Goal: Task Accomplishment & Management: Complete application form

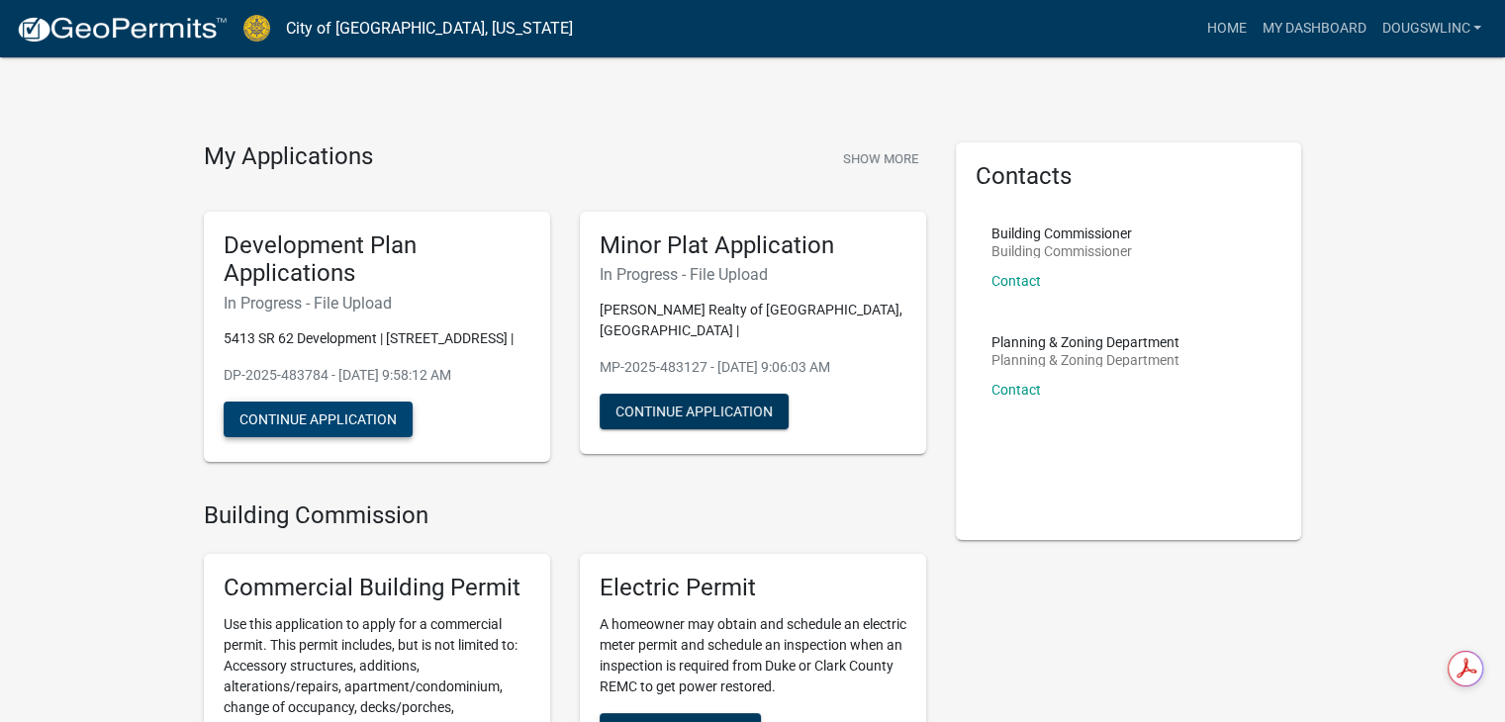
click at [310, 437] on button "Continue Application" at bounding box center [318, 420] width 189 height 36
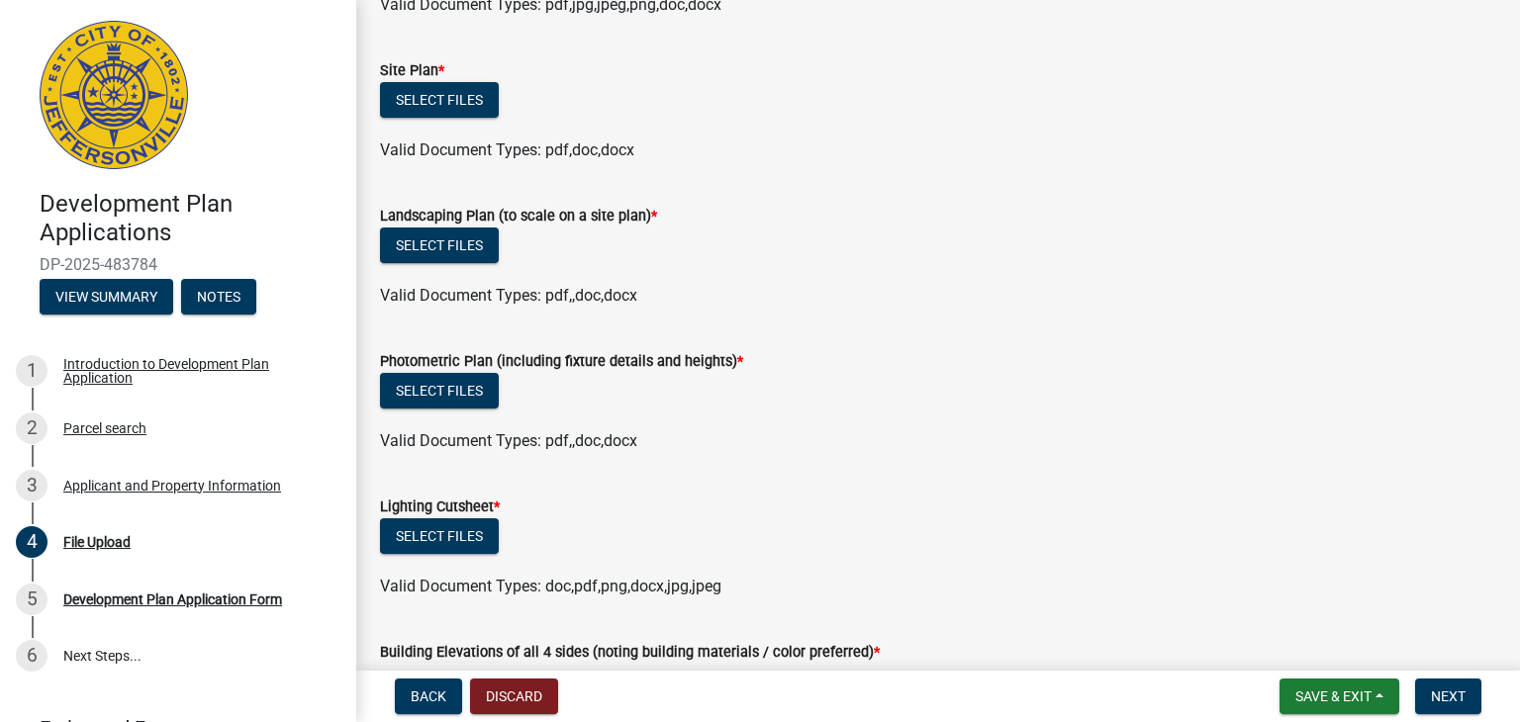
scroll to position [990, 0]
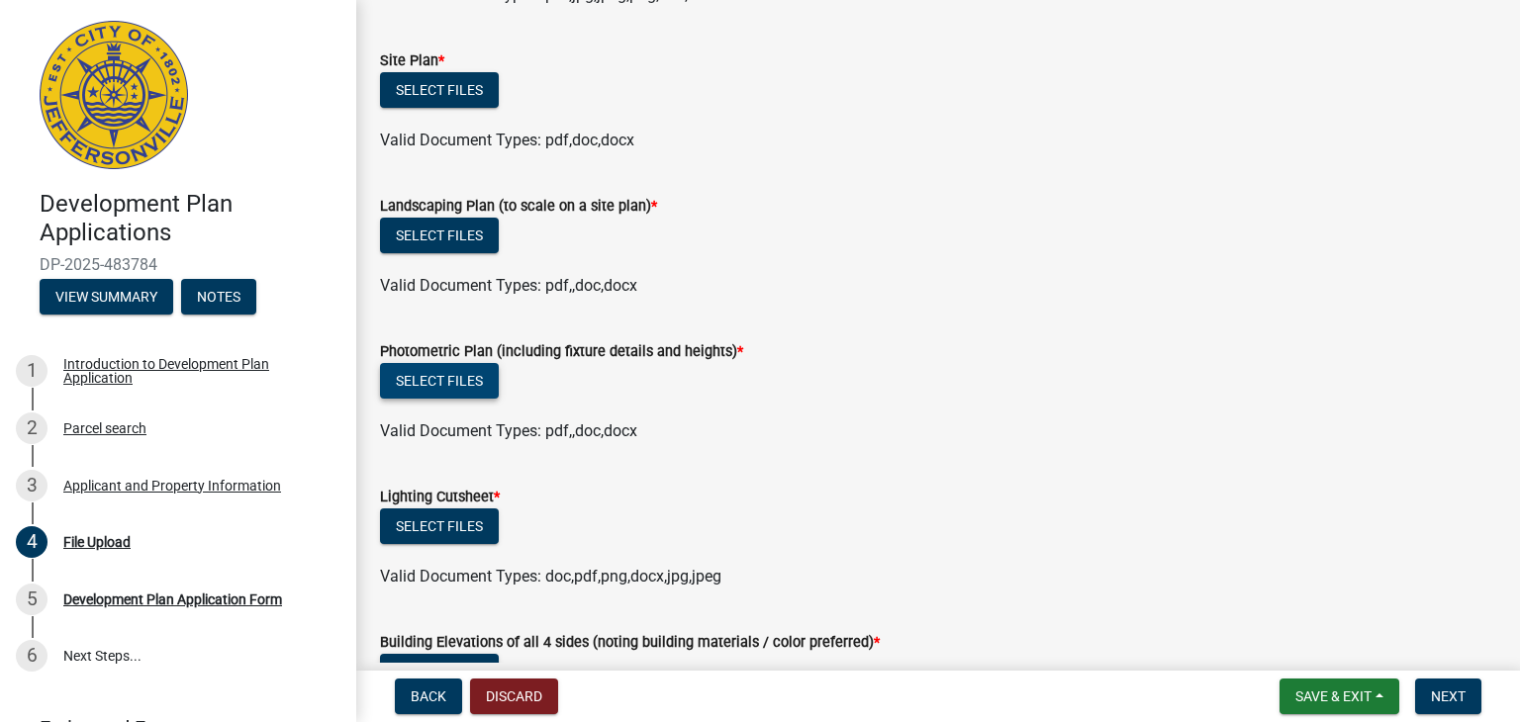
click at [456, 379] on button "Select files" at bounding box center [439, 381] width 119 height 36
click at [452, 381] on button "Select files" at bounding box center [439, 381] width 119 height 36
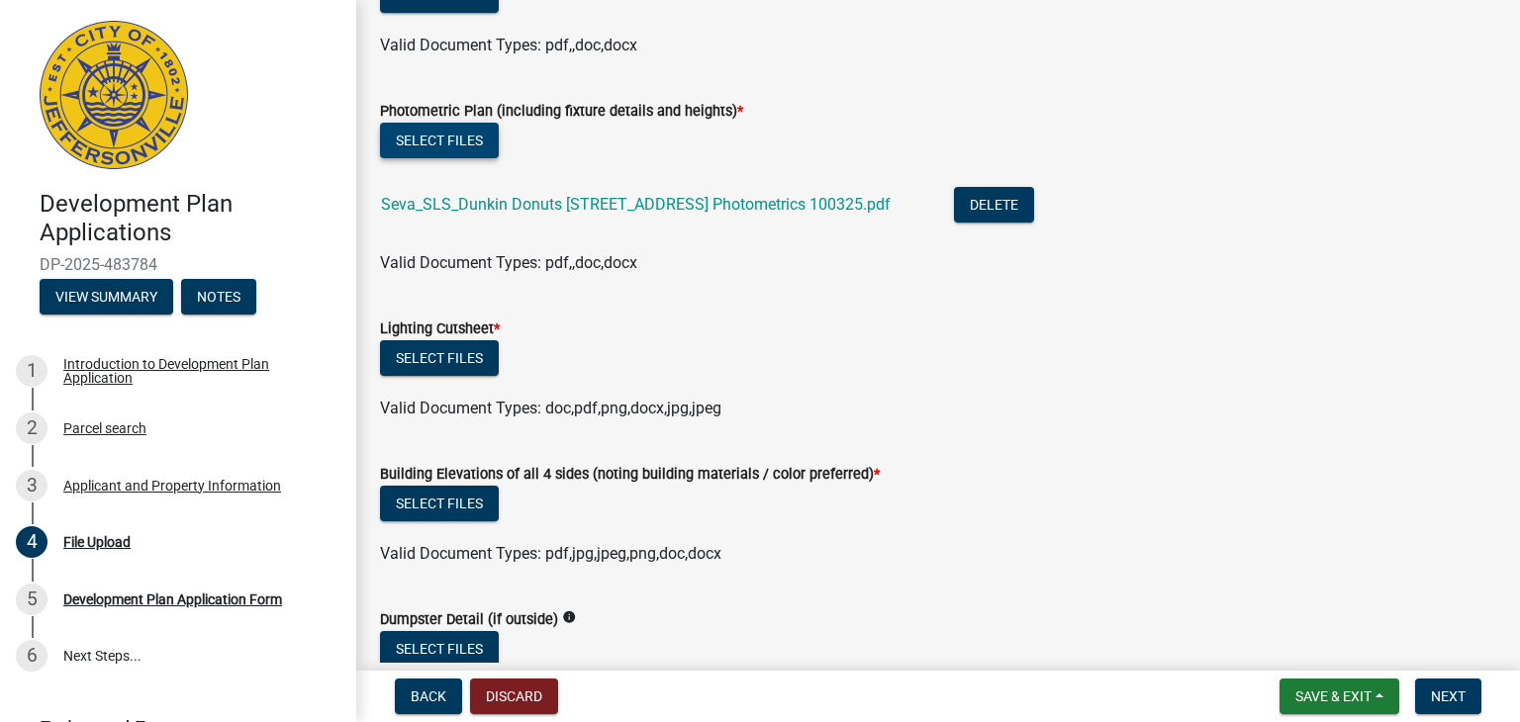
scroll to position [1286, 0]
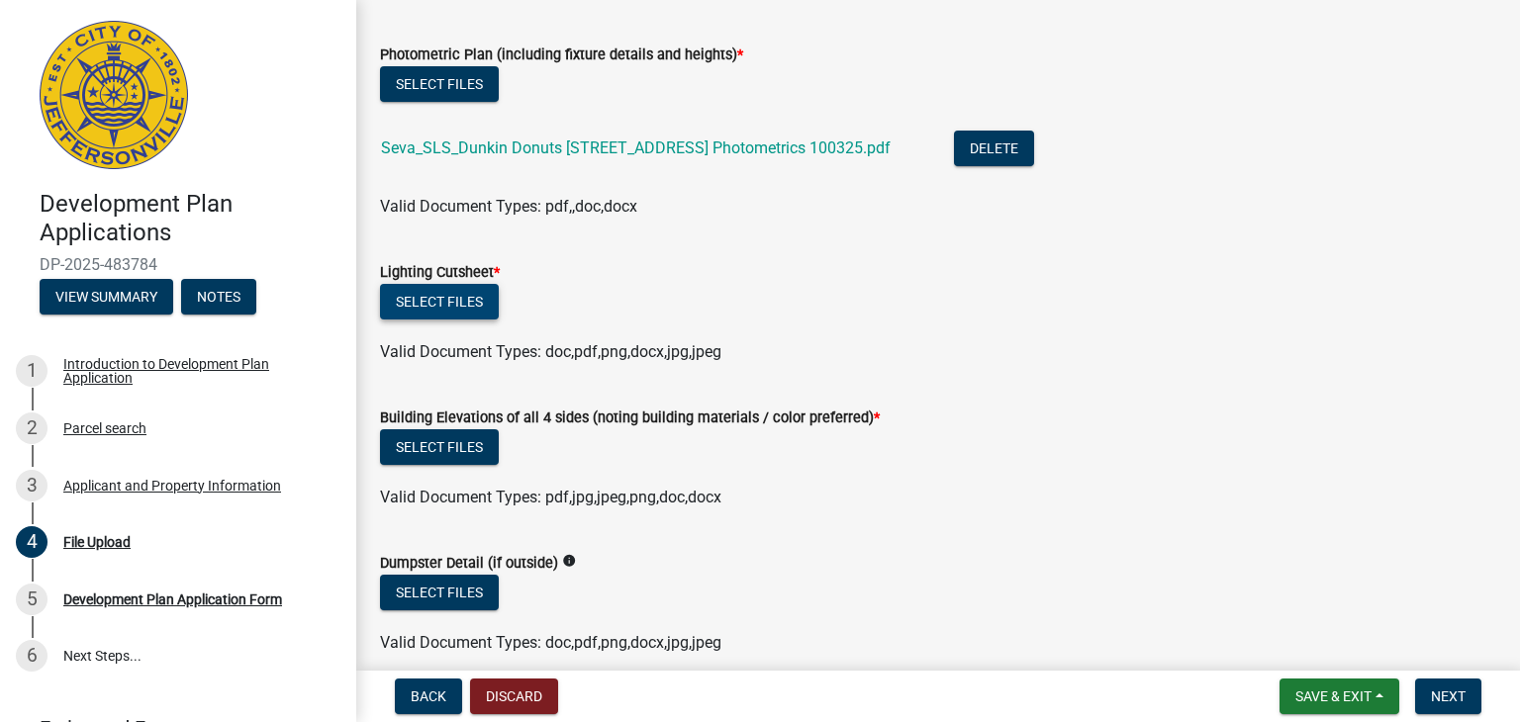
click at [452, 300] on button "Select files" at bounding box center [439, 302] width 119 height 36
click at [435, 302] on button "Select files" at bounding box center [439, 302] width 119 height 36
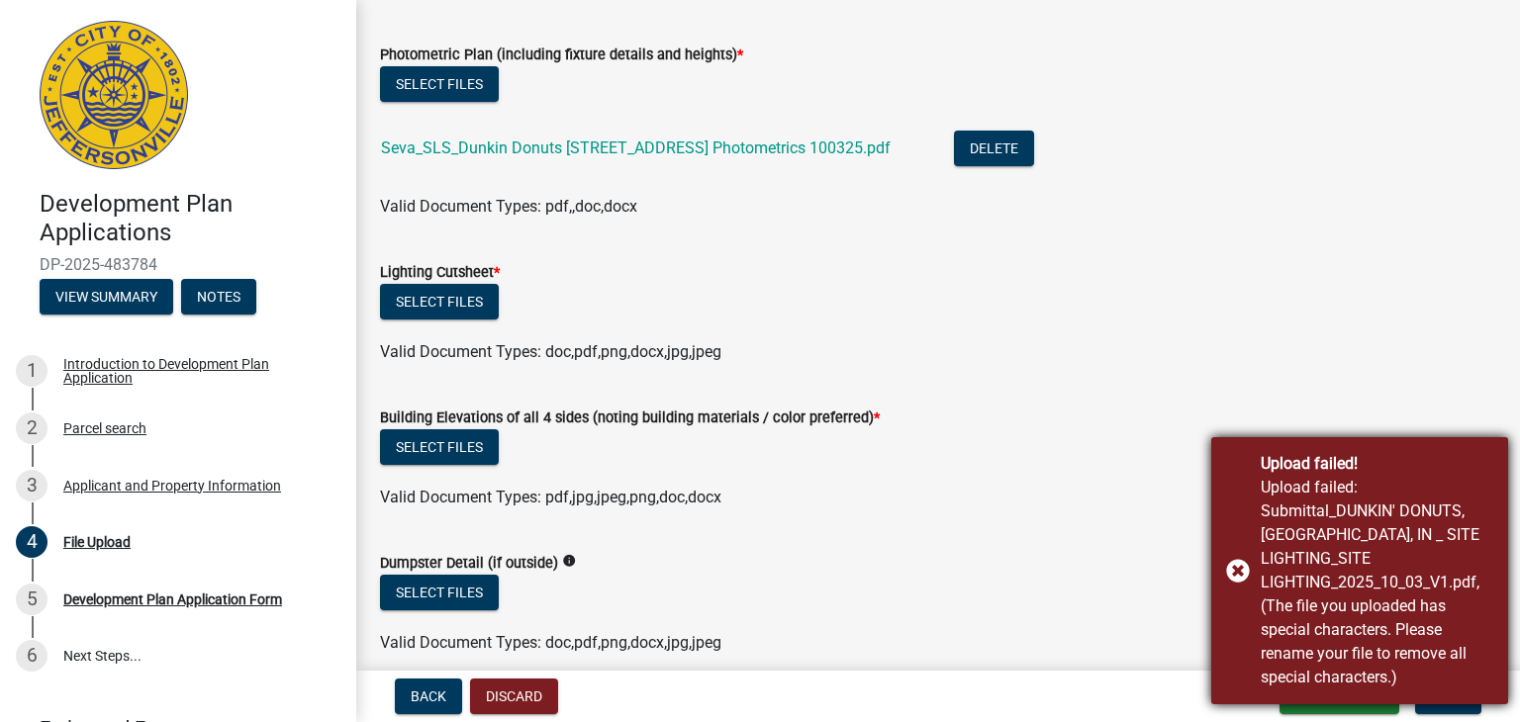
click at [1237, 571] on div "Upload failed! Upload failed: Submittal_DUNKIN' DONUTS, [GEOGRAPHIC_DATA], IN _…" at bounding box center [1359, 570] width 297 height 267
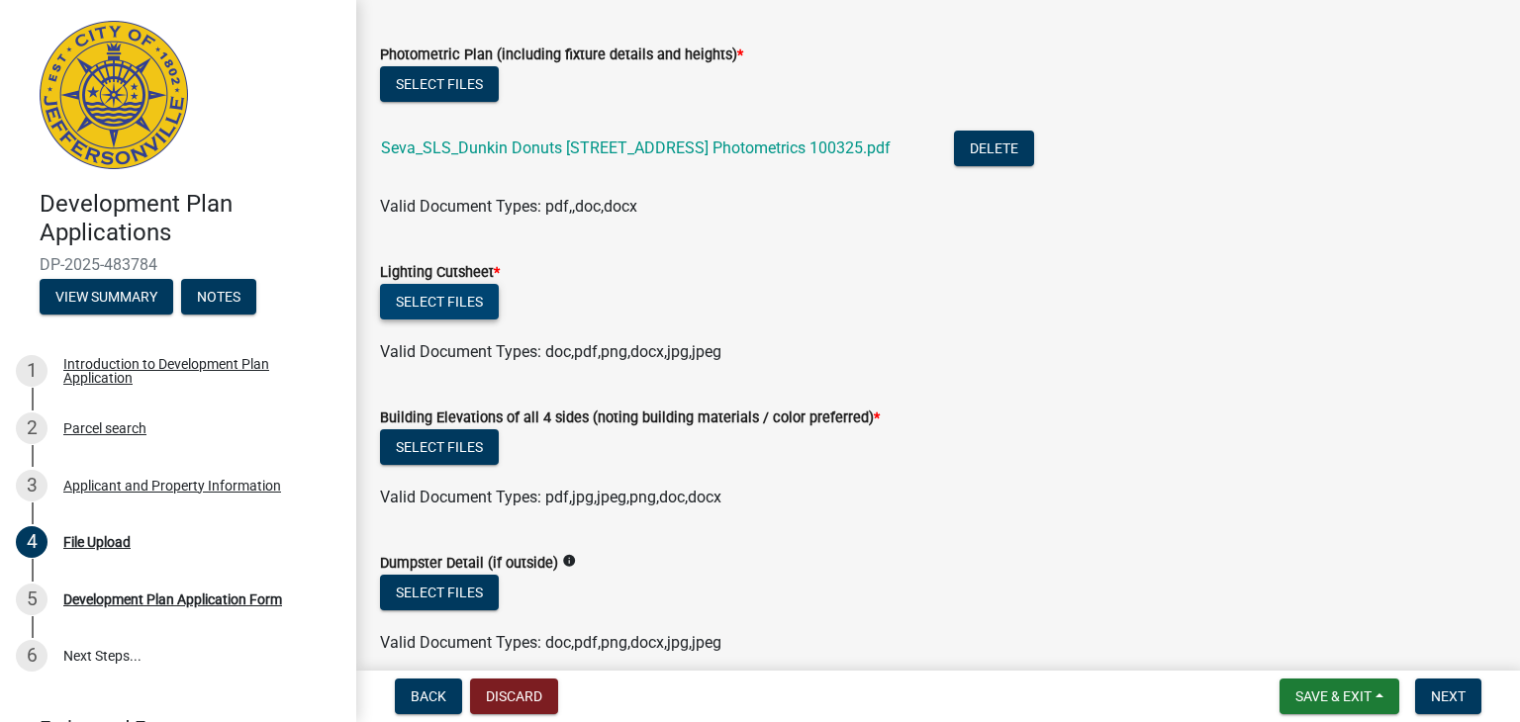
click at [443, 299] on button "Select files" at bounding box center [439, 302] width 119 height 36
click at [424, 298] on button "Select files" at bounding box center [439, 302] width 119 height 36
click at [424, 301] on button "Select files" at bounding box center [439, 302] width 119 height 36
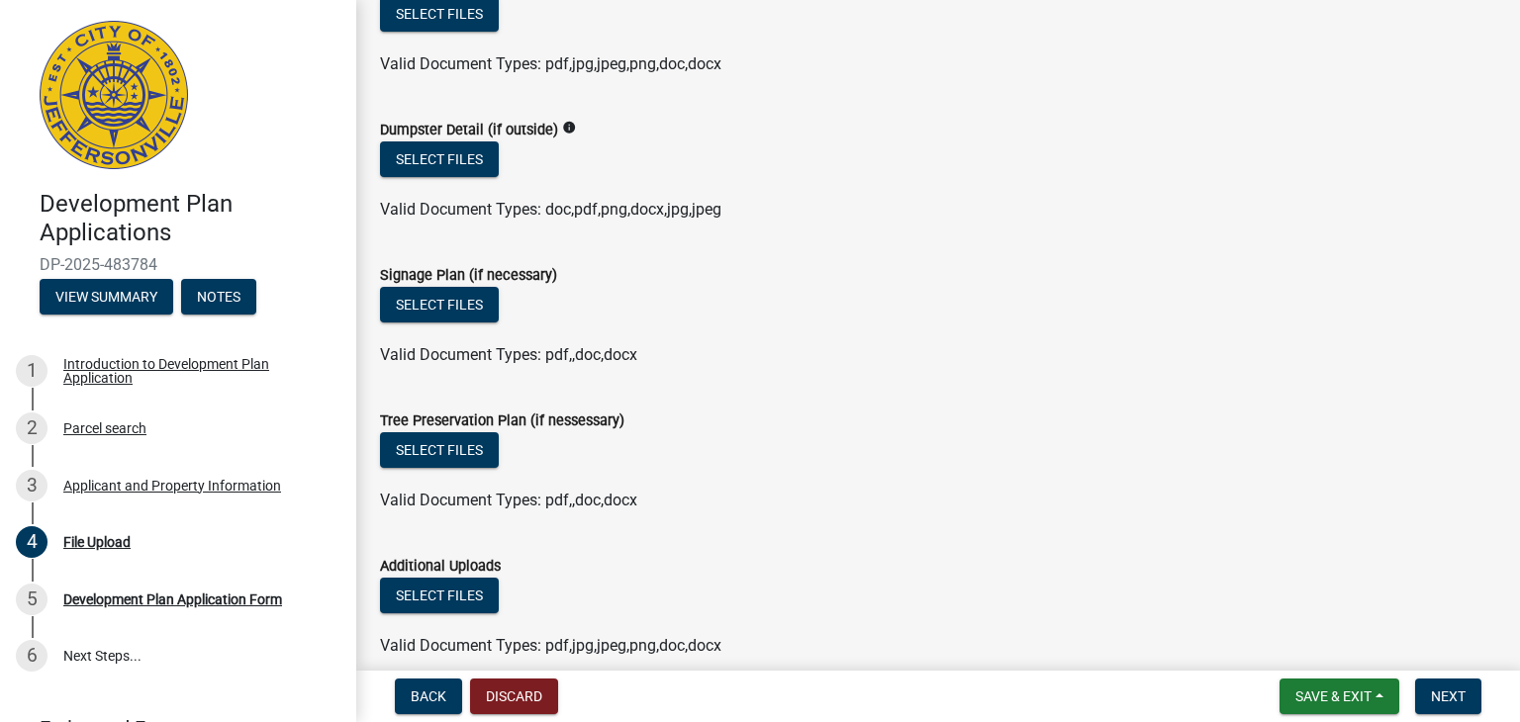
scroll to position [1880, 0]
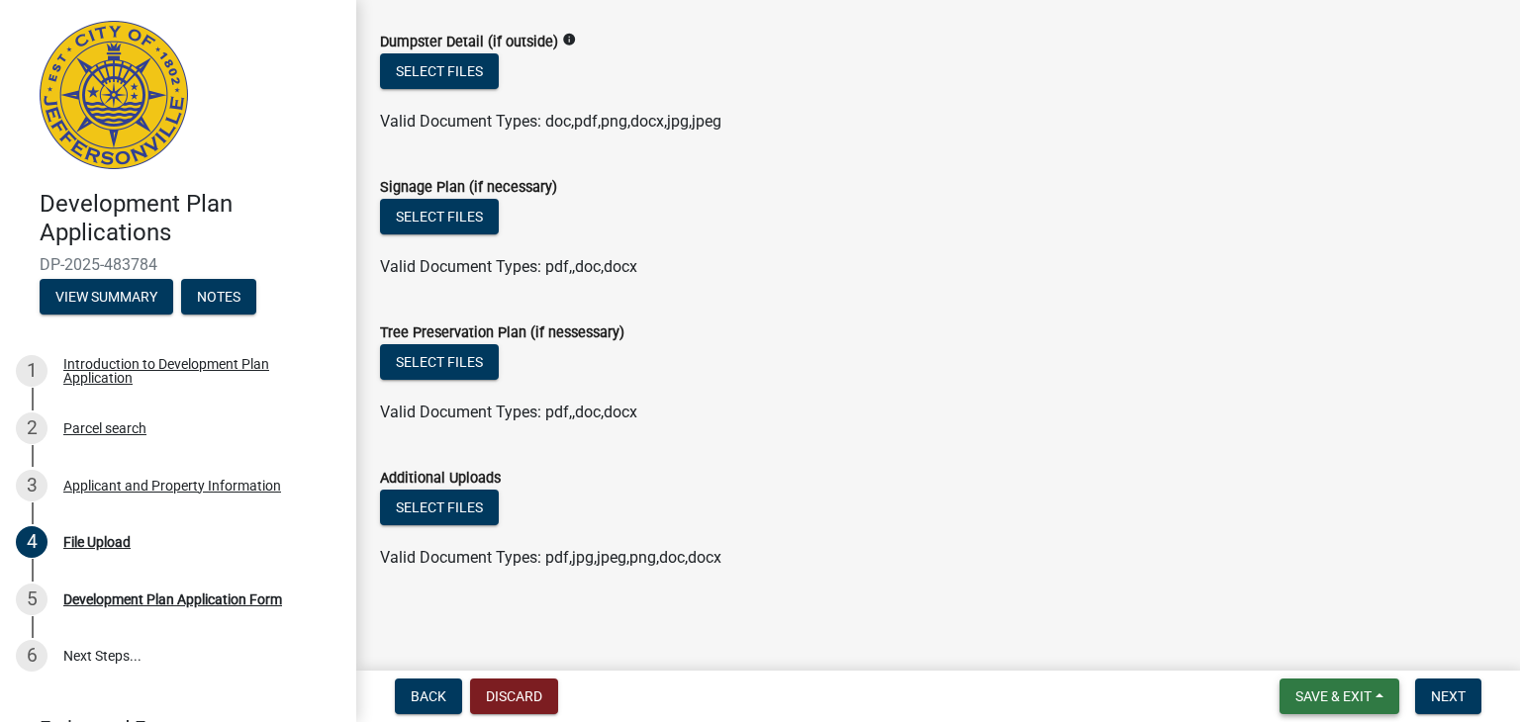
click at [1312, 690] on span "Save & Exit" at bounding box center [1333, 697] width 76 height 16
click at [1287, 646] on button "Save & Exit" at bounding box center [1320, 645] width 158 height 48
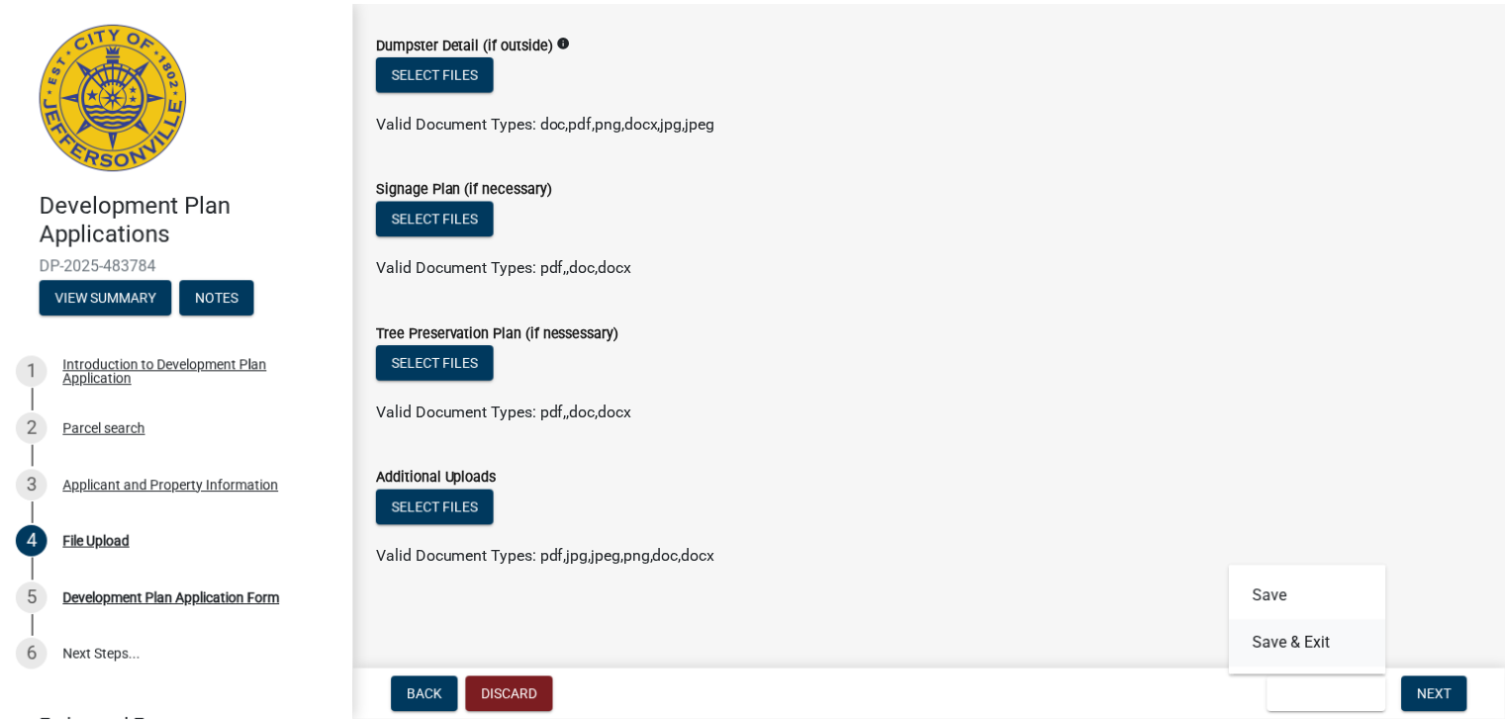
scroll to position [0, 0]
